Goal: Task Accomplishment & Management: Complete application form

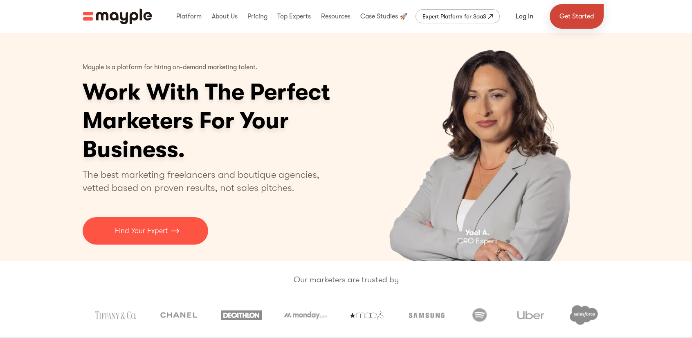
click at [282, 17] on link "Get Started" at bounding box center [577, 16] width 54 height 25
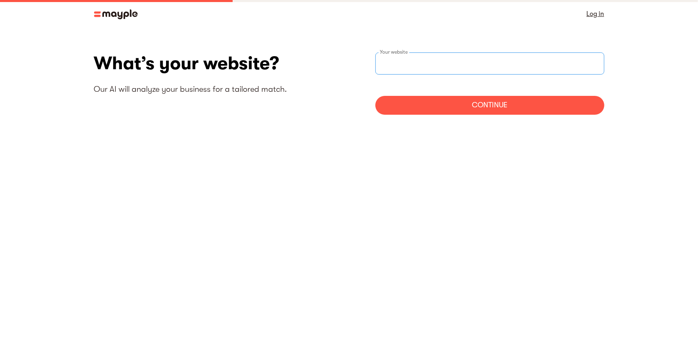
click at [469, 63] on input "websiteStep" at bounding box center [490, 63] width 229 height 22
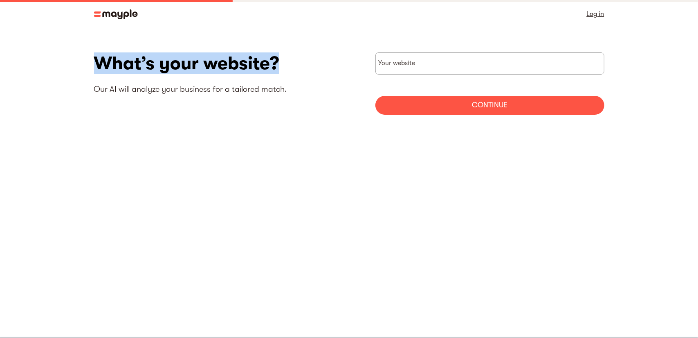
drag, startPoint x: 234, startPoint y: 62, endPoint x: 95, endPoint y: 62, distance: 139.1
click at [95, 62] on h1 "What’s your website?" at bounding box center [221, 63] width 255 height 22
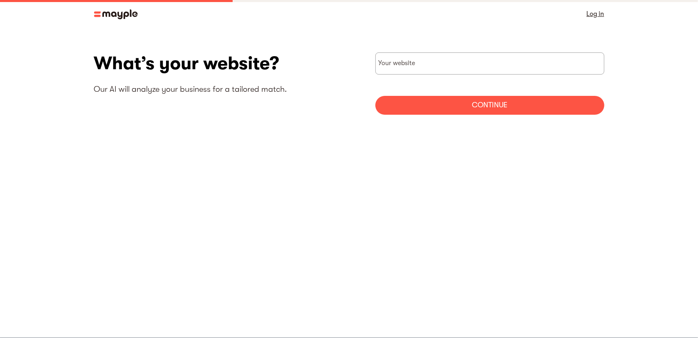
click at [91, 106] on div "What’s your website? Our AI will analyze your business for a tailored match. Yo…" at bounding box center [350, 86] width 524 height 68
click at [594, 17] on link "Log in" at bounding box center [596, 13] width 18 height 11
